Goal: Transaction & Acquisition: Purchase product/service

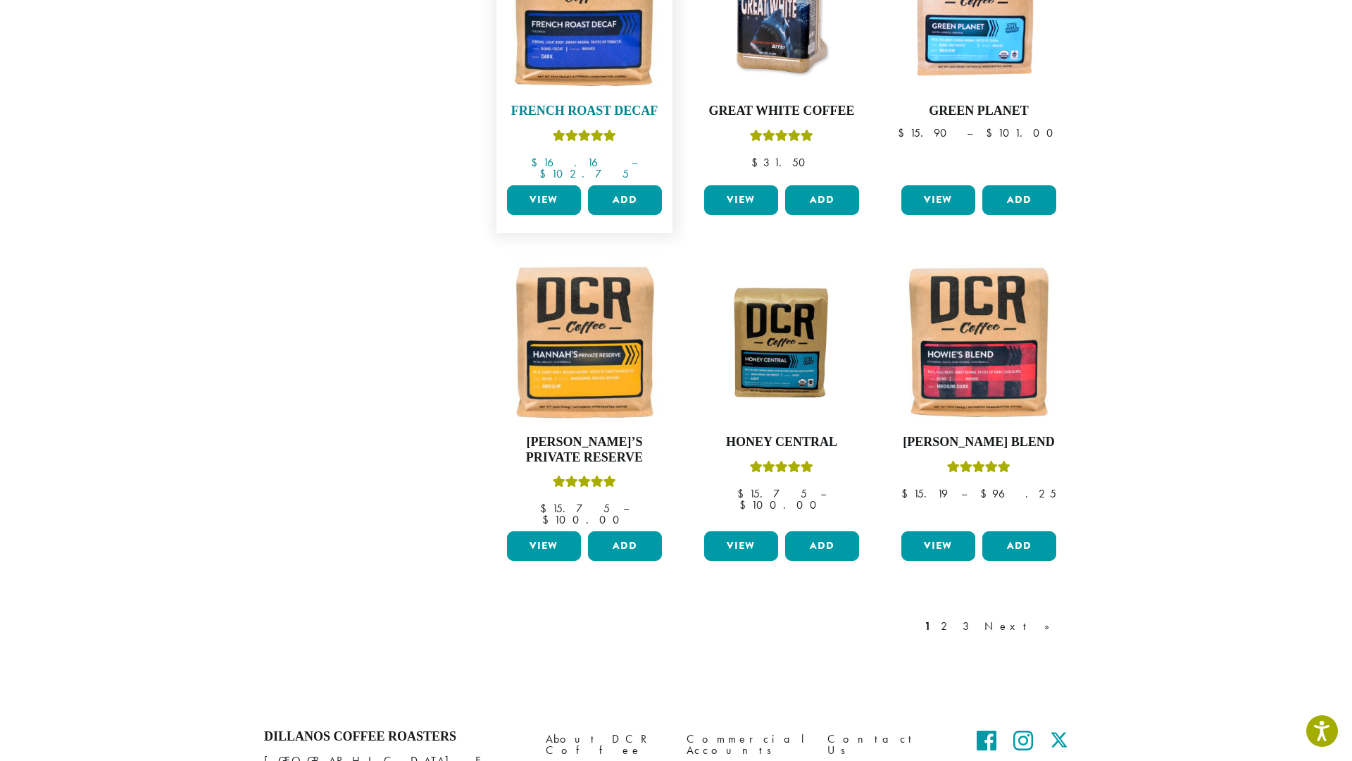
scroll to position [967, 0]
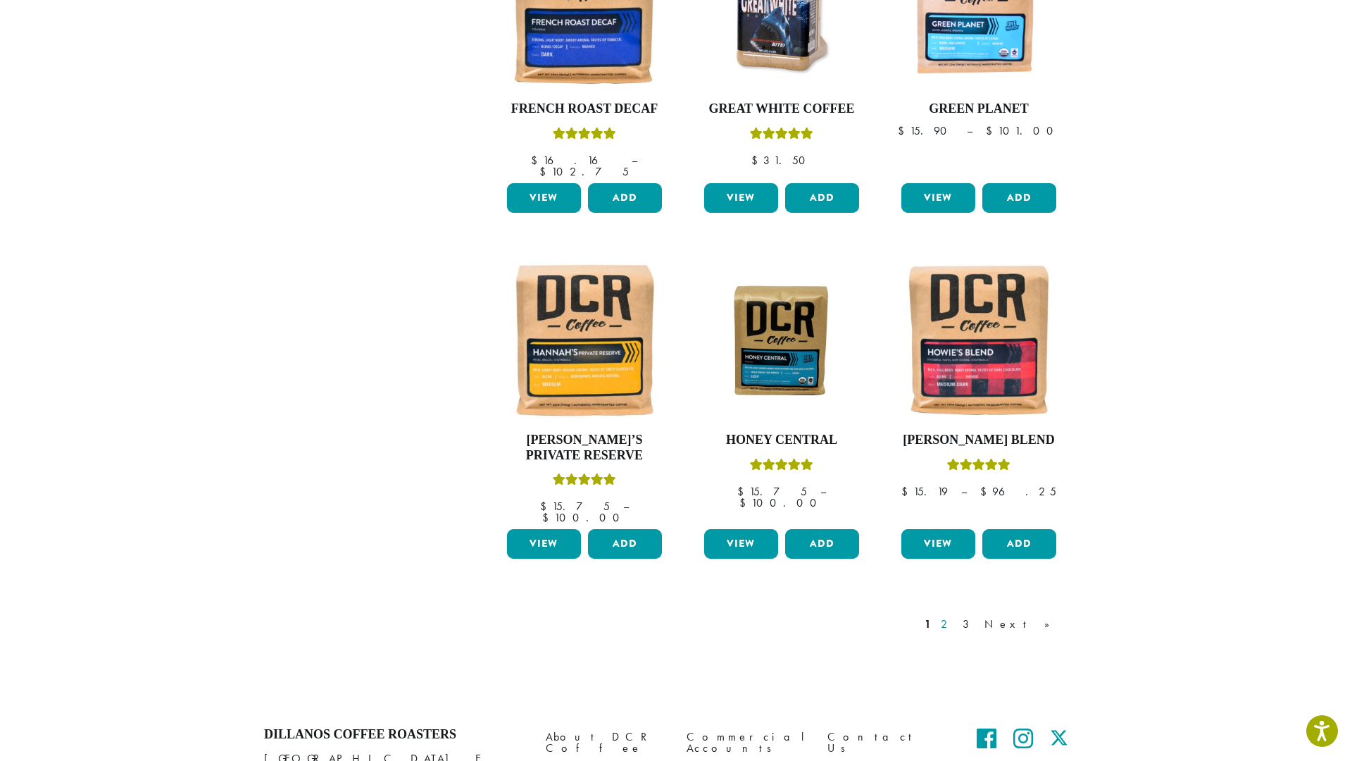
click at [956, 616] on link "2" at bounding box center [947, 624] width 18 height 17
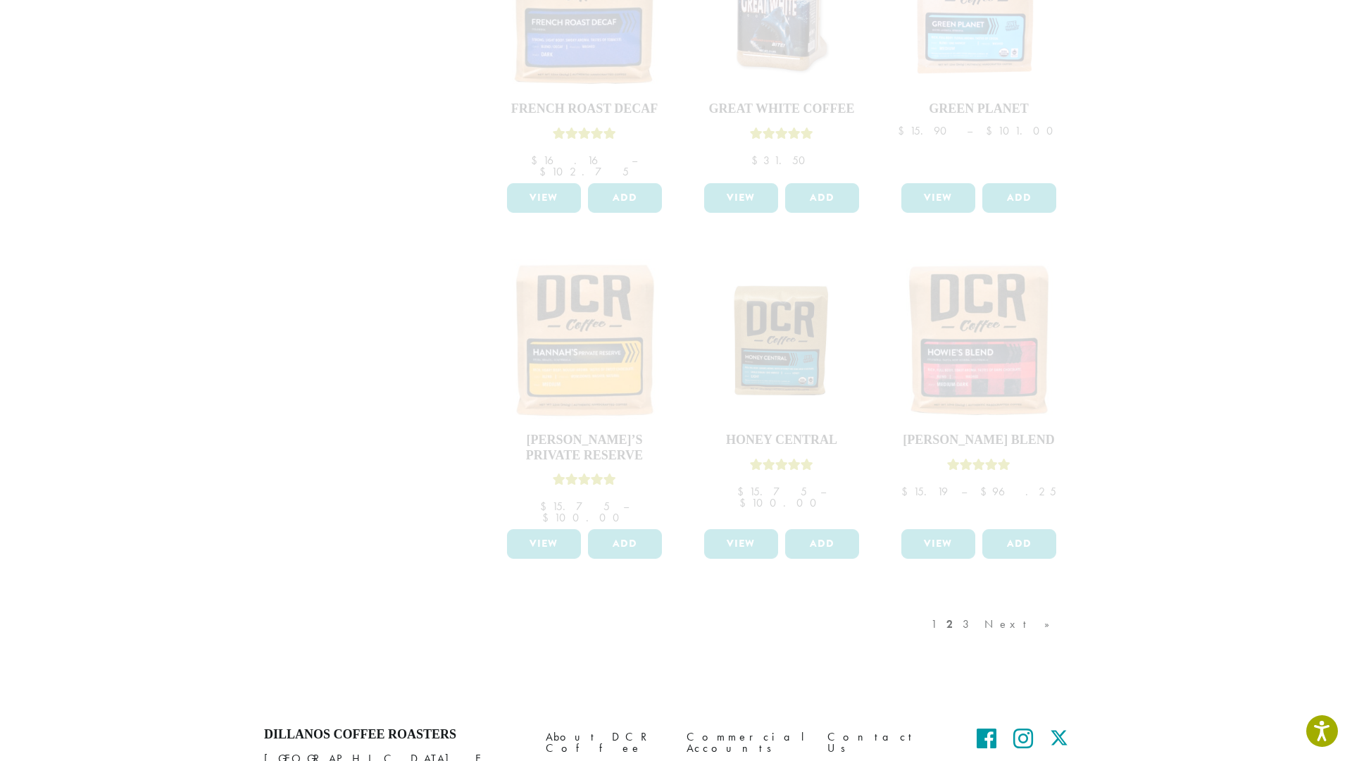
click at [1040, 605] on div "1 2 3 Next »" at bounding box center [997, 638] width 139 height 66
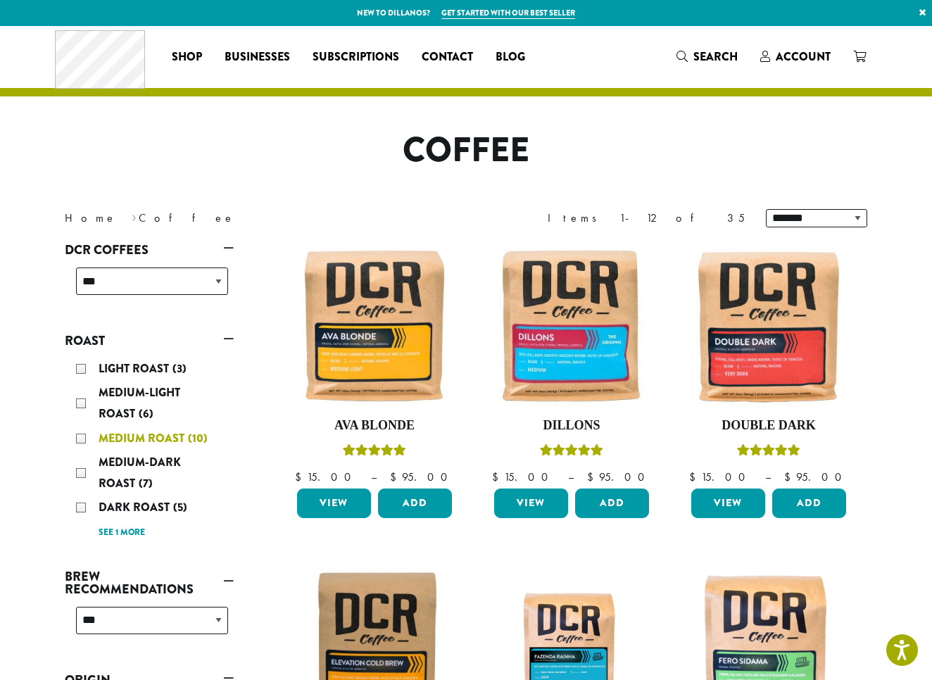
click at [81, 438] on div "Medium Roast (10)" at bounding box center [152, 438] width 152 height 21
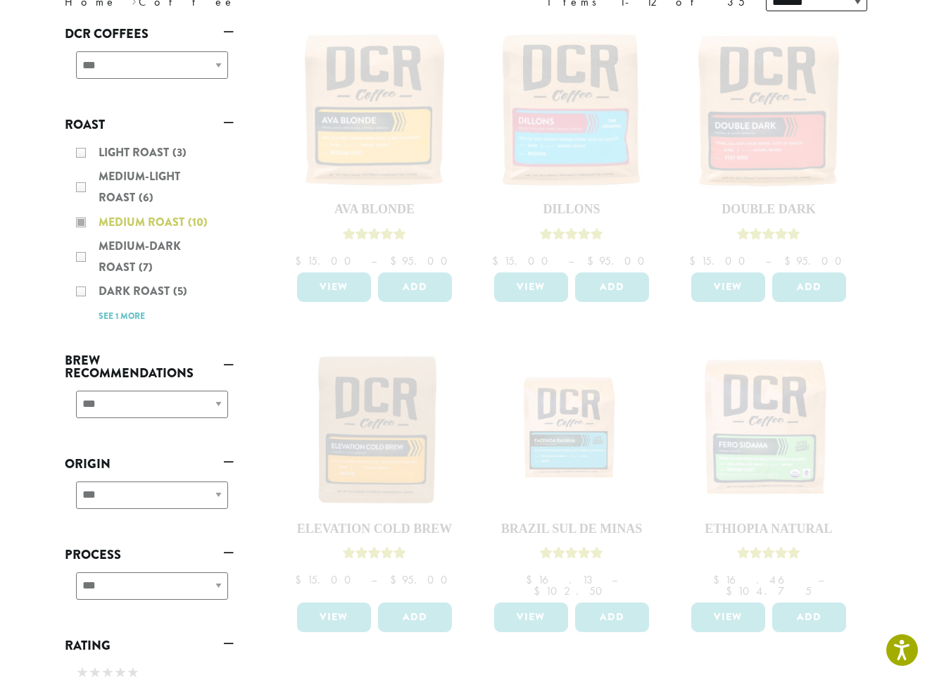
scroll to position [223, 0]
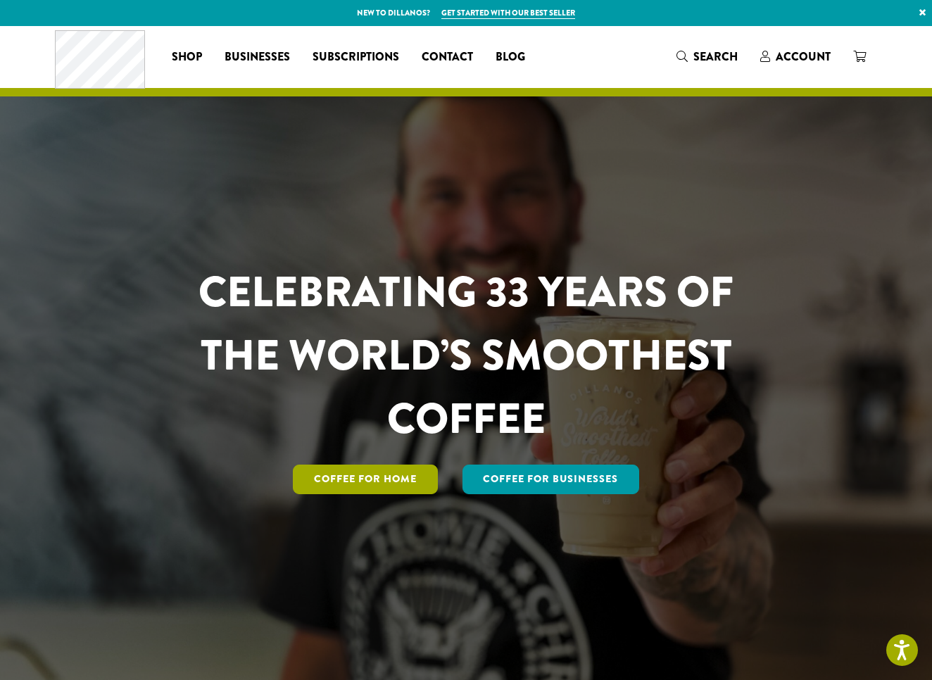
click at [370, 475] on link "Coffee for Home" at bounding box center [365, 480] width 145 height 30
click at [356, 478] on link "Coffee for Home" at bounding box center [365, 480] width 145 height 30
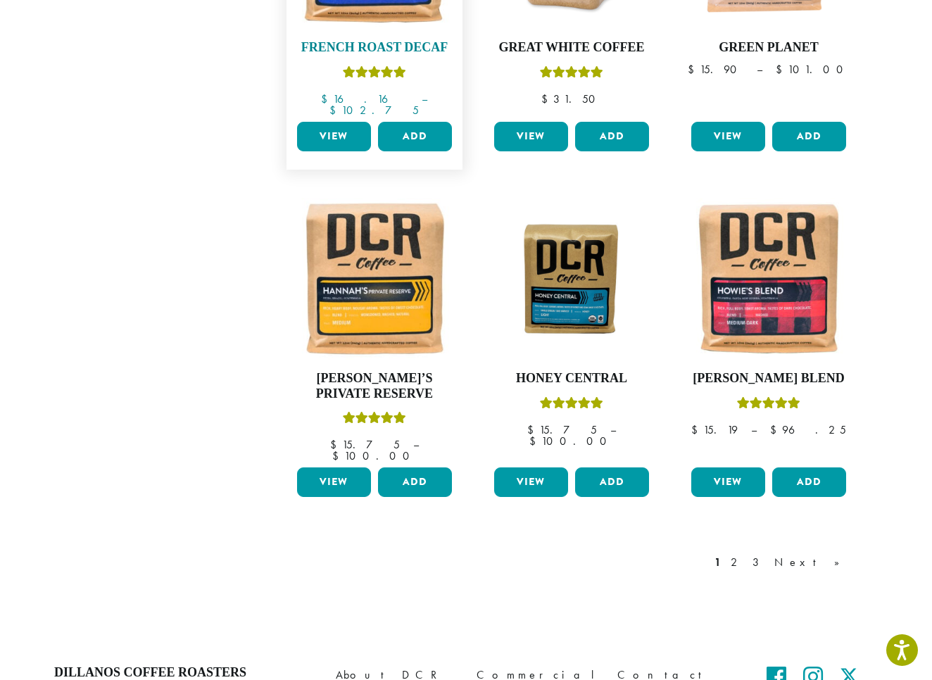
scroll to position [1035, 0]
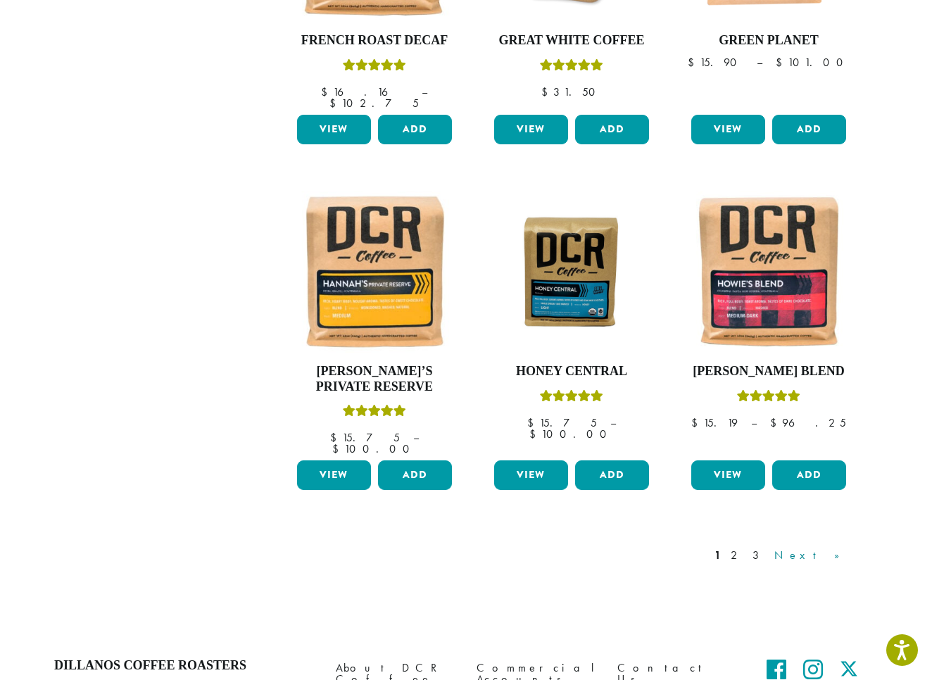
click at [832, 547] on link "Next »" at bounding box center [812, 555] width 81 height 17
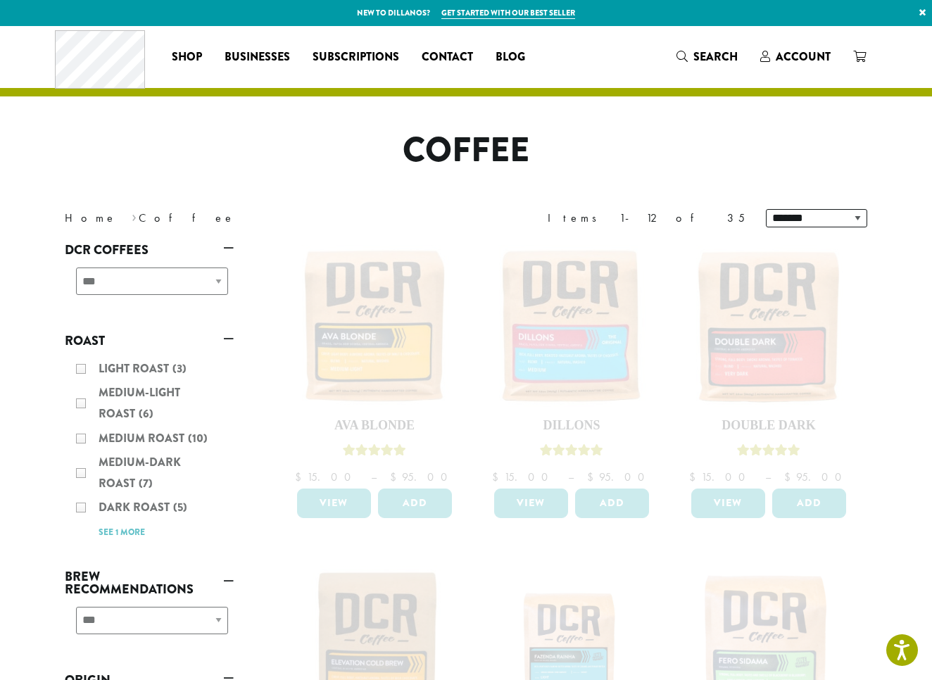
scroll to position [1035, 0]
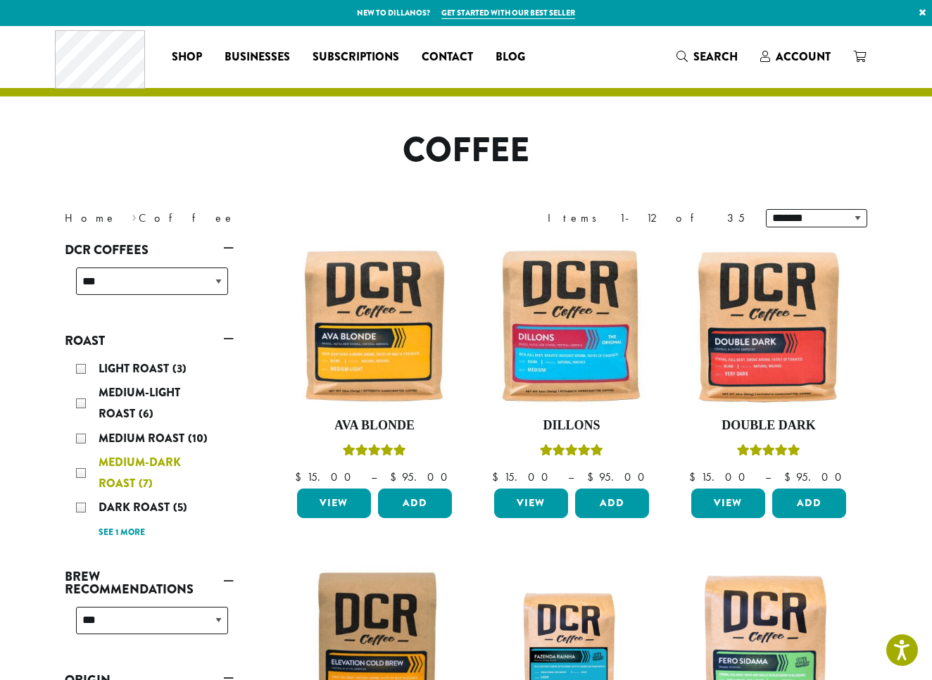
click at [81, 470] on div "Medium-Dark Roast (7)" at bounding box center [152, 473] width 152 height 42
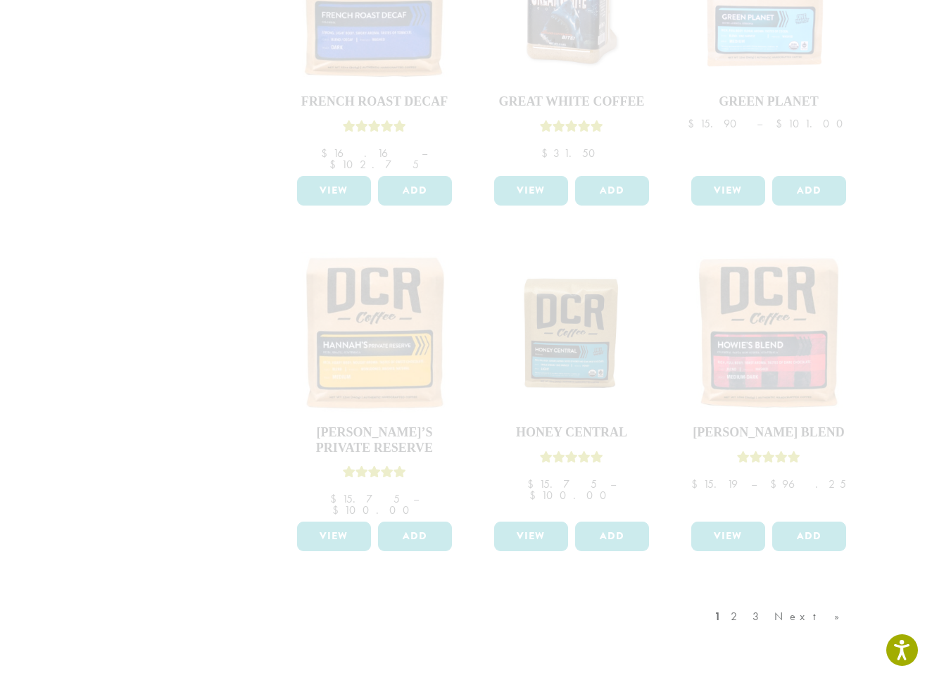
scroll to position [976, 0]
